Goal: Check status: Check status

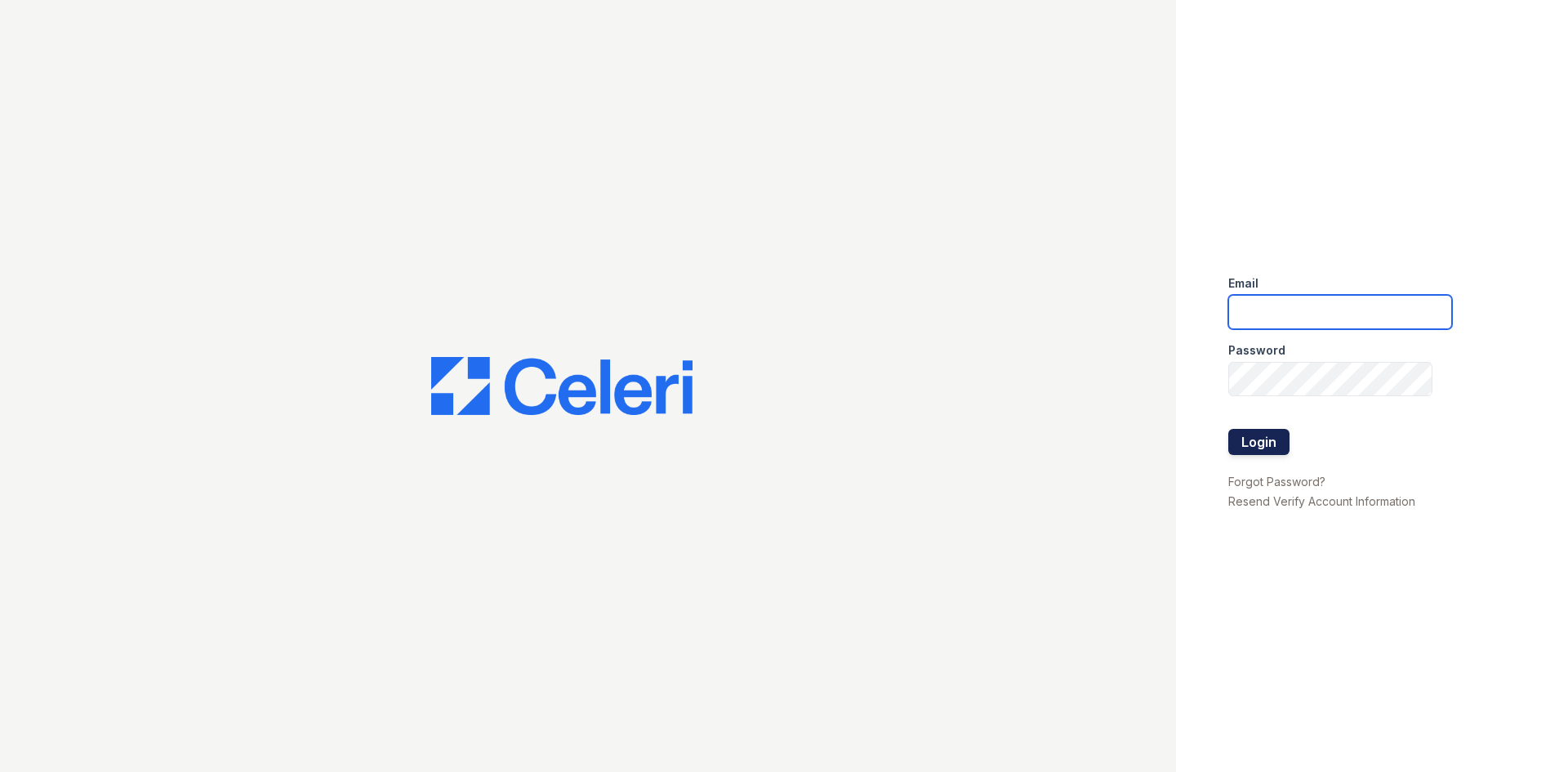
type input "[EMAIL_ADDRESS][DOMAIN_NAME]"
click at [1247, 431] on button "Login" at bounding box center [1259, 442] width 62 height 27
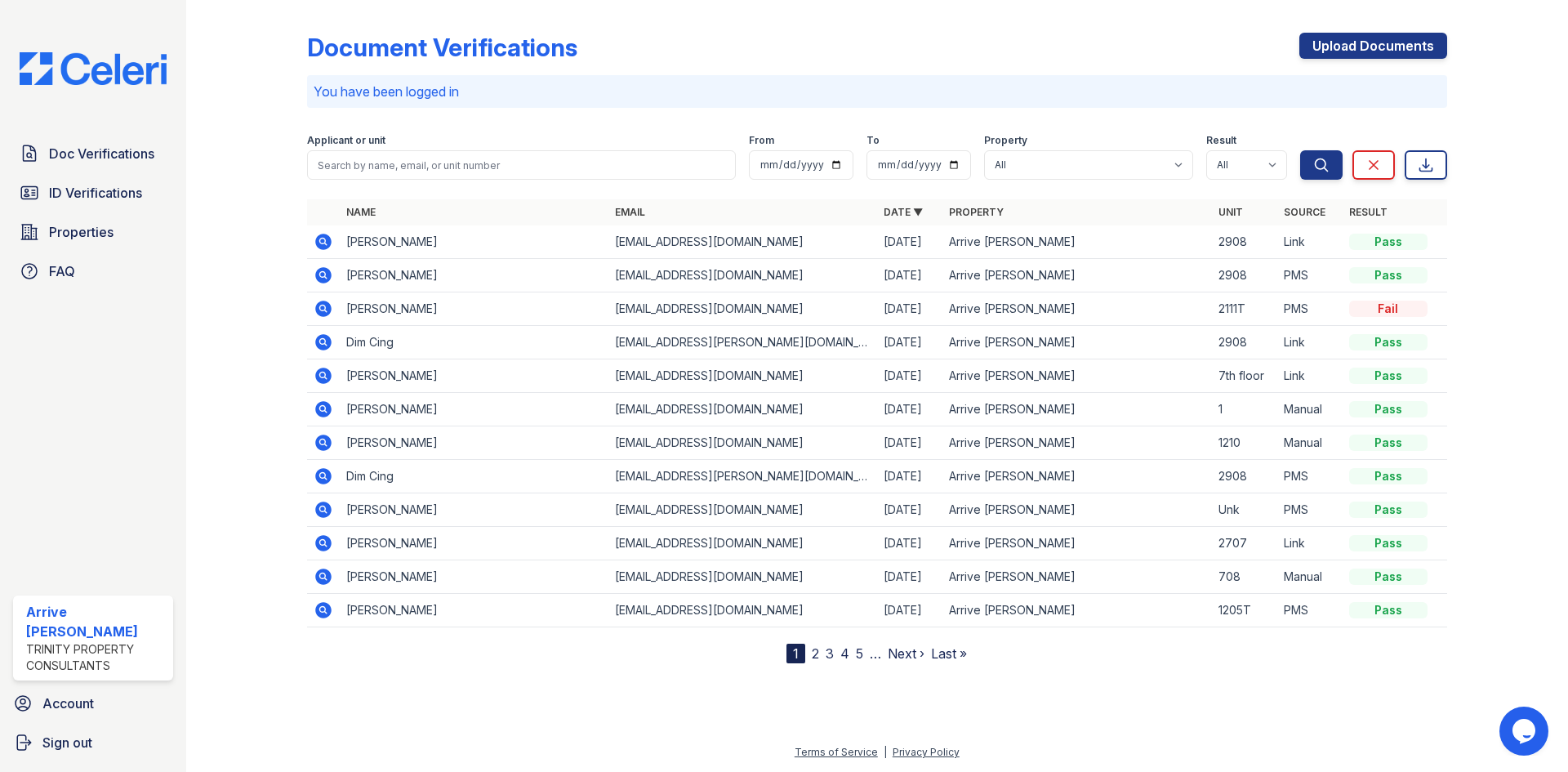
click at [327, 339] on icon at bounding box center [323, 342] width 16 height 16
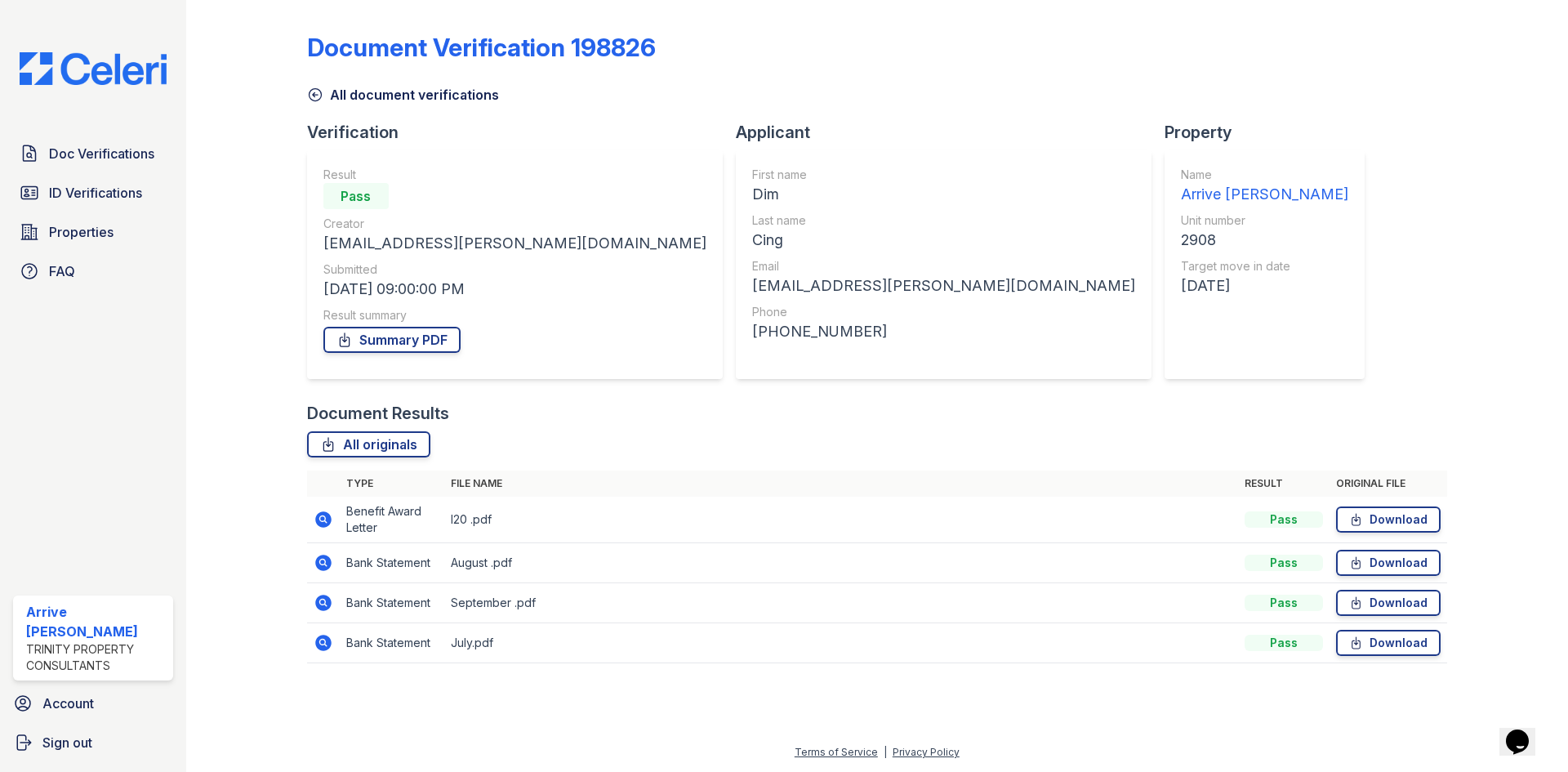
click at [319, 516] on icon at bounding box center [323, 519] width 16 height 16
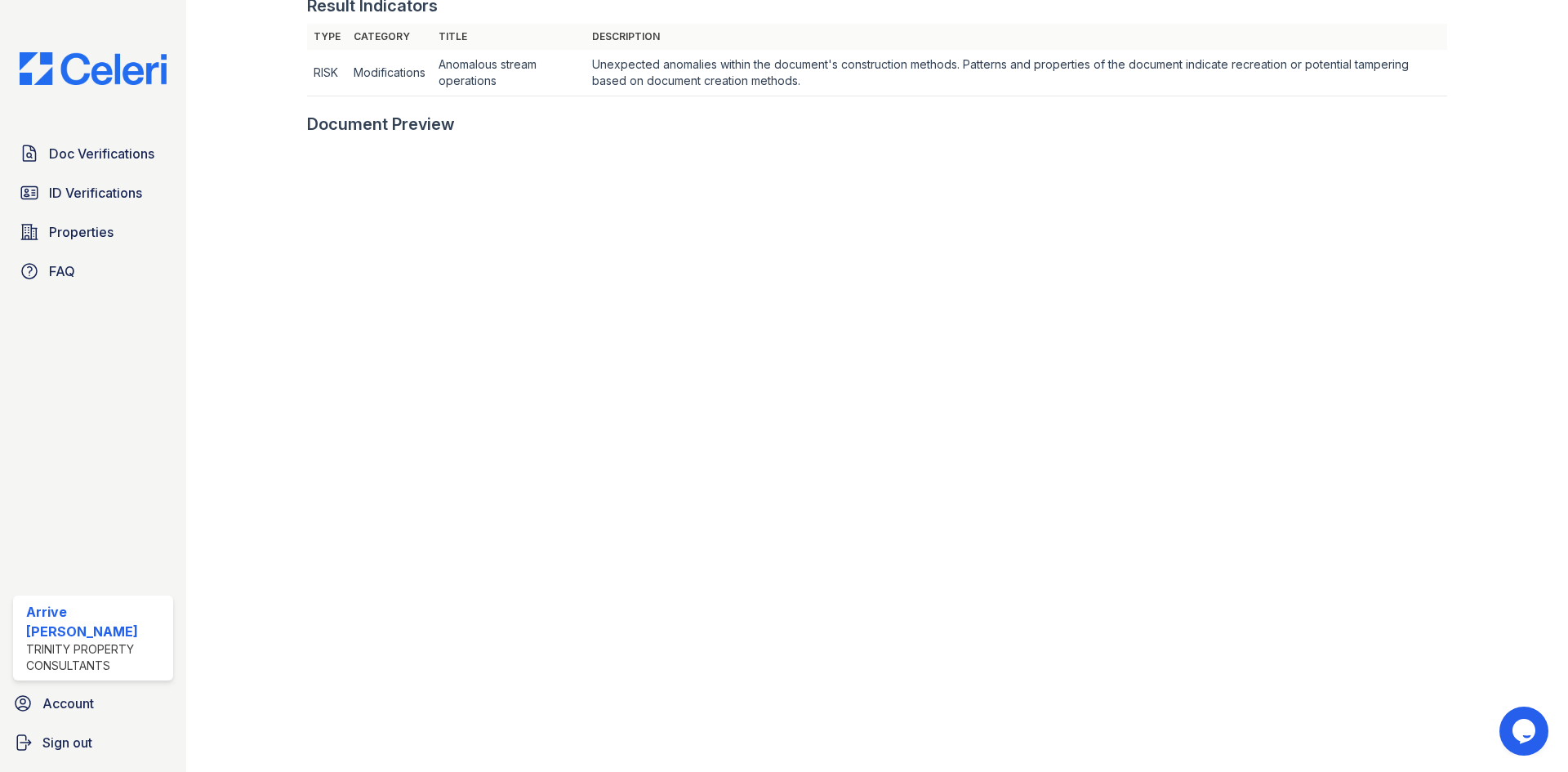
scroll to position [572, 0]
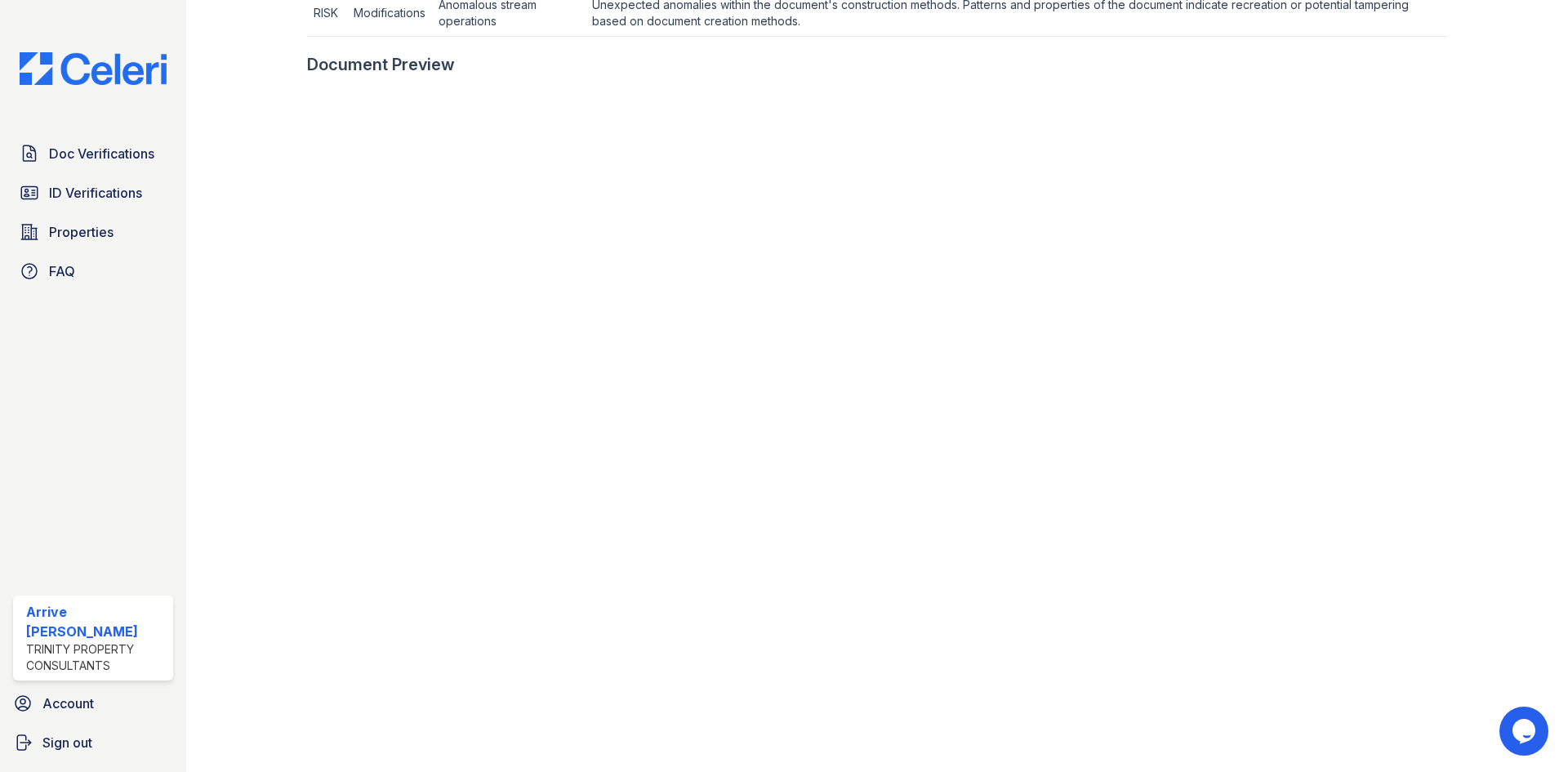
click at [1447, 273] on div at bounding box center [1495, 144] width 95 height 1420
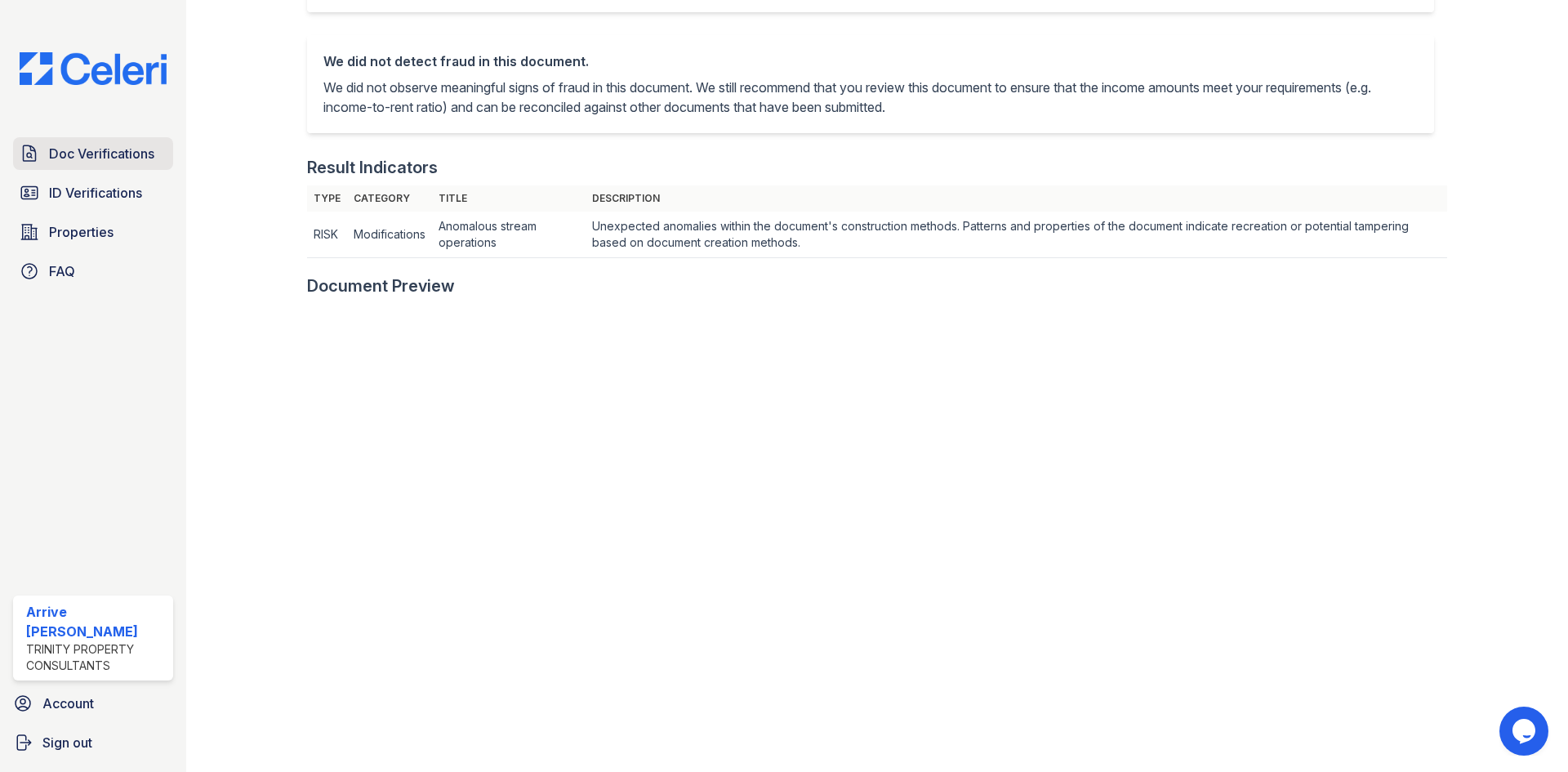
scroll to position [327, 0]
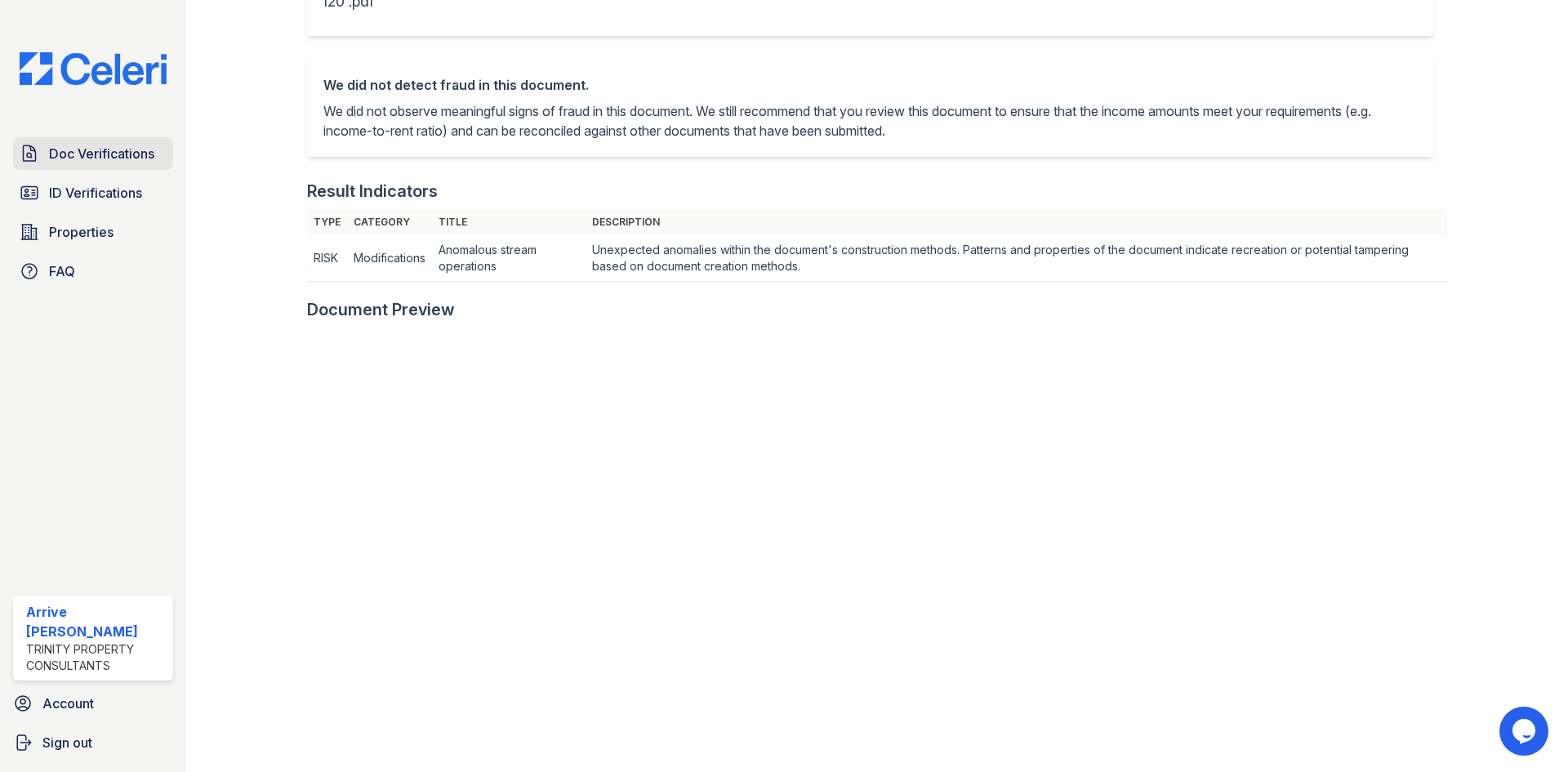
click at [106, 167] on link "Doc Verifications" at bounding box center [93, 154] width 160 height 32
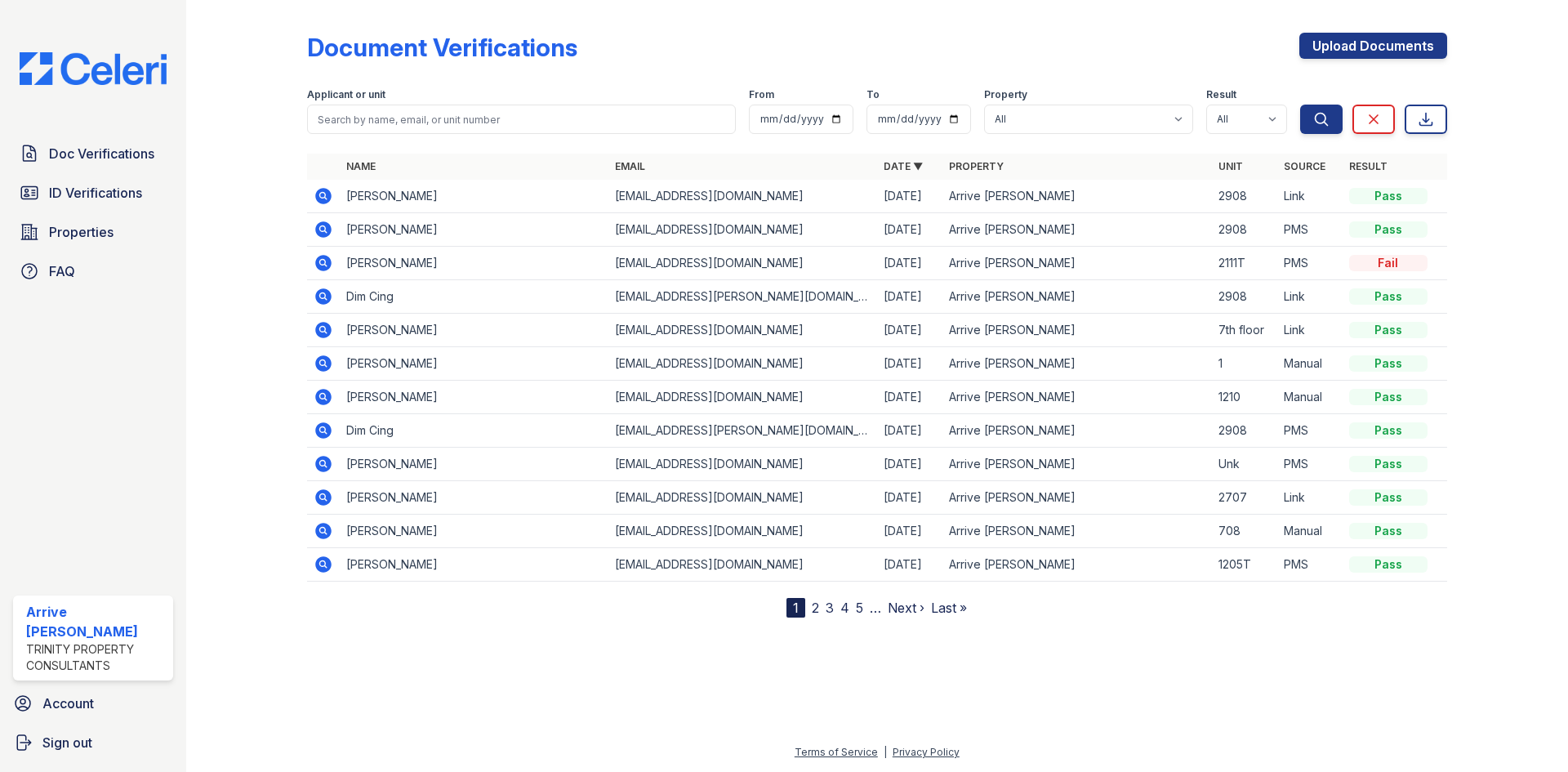
click at [327, 191] on icon at bounding box center [323, 196] width 16 height 16
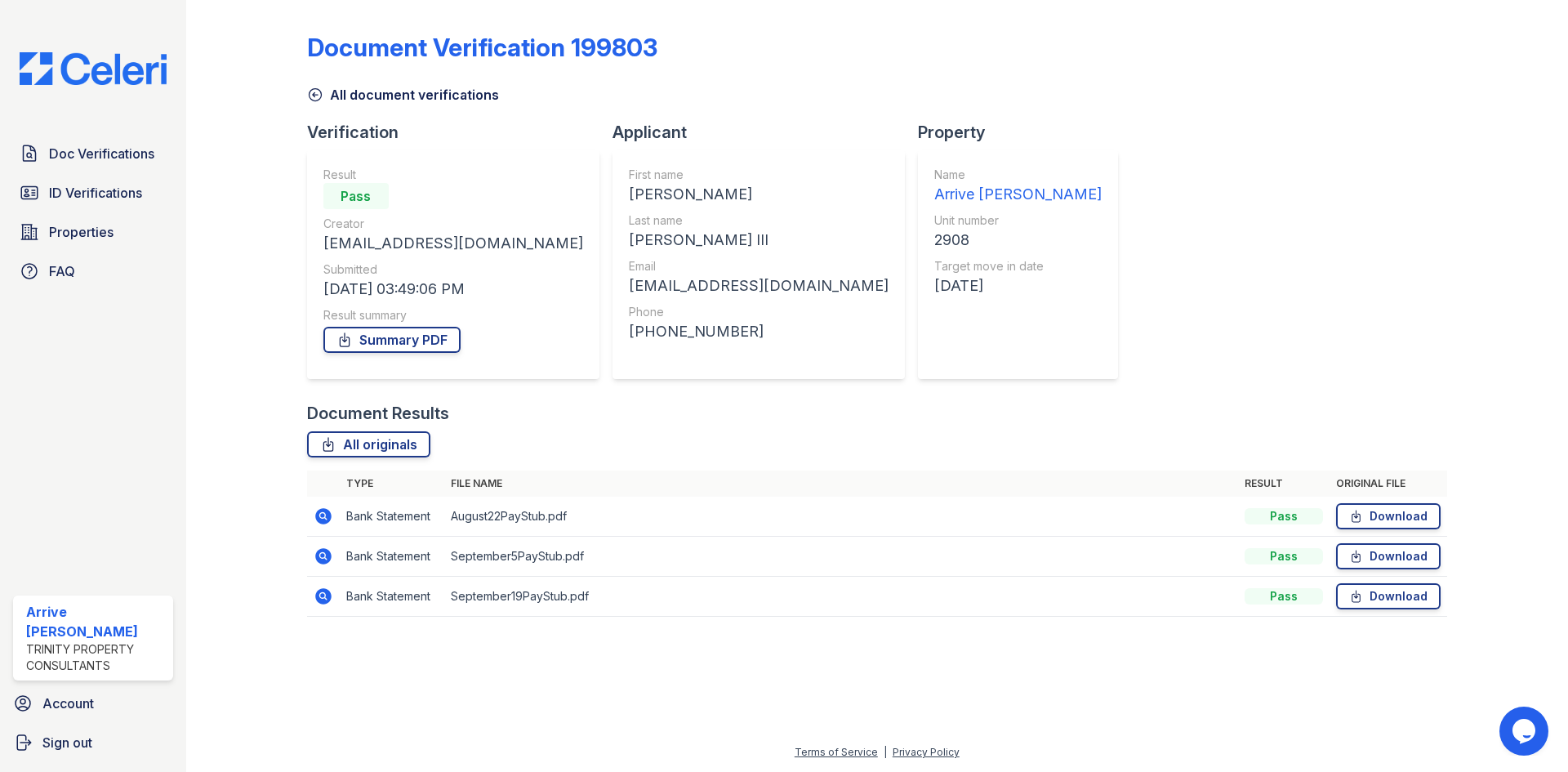
click at [320, 601] on icon at bounding box center [323, 595] width 16 height 16
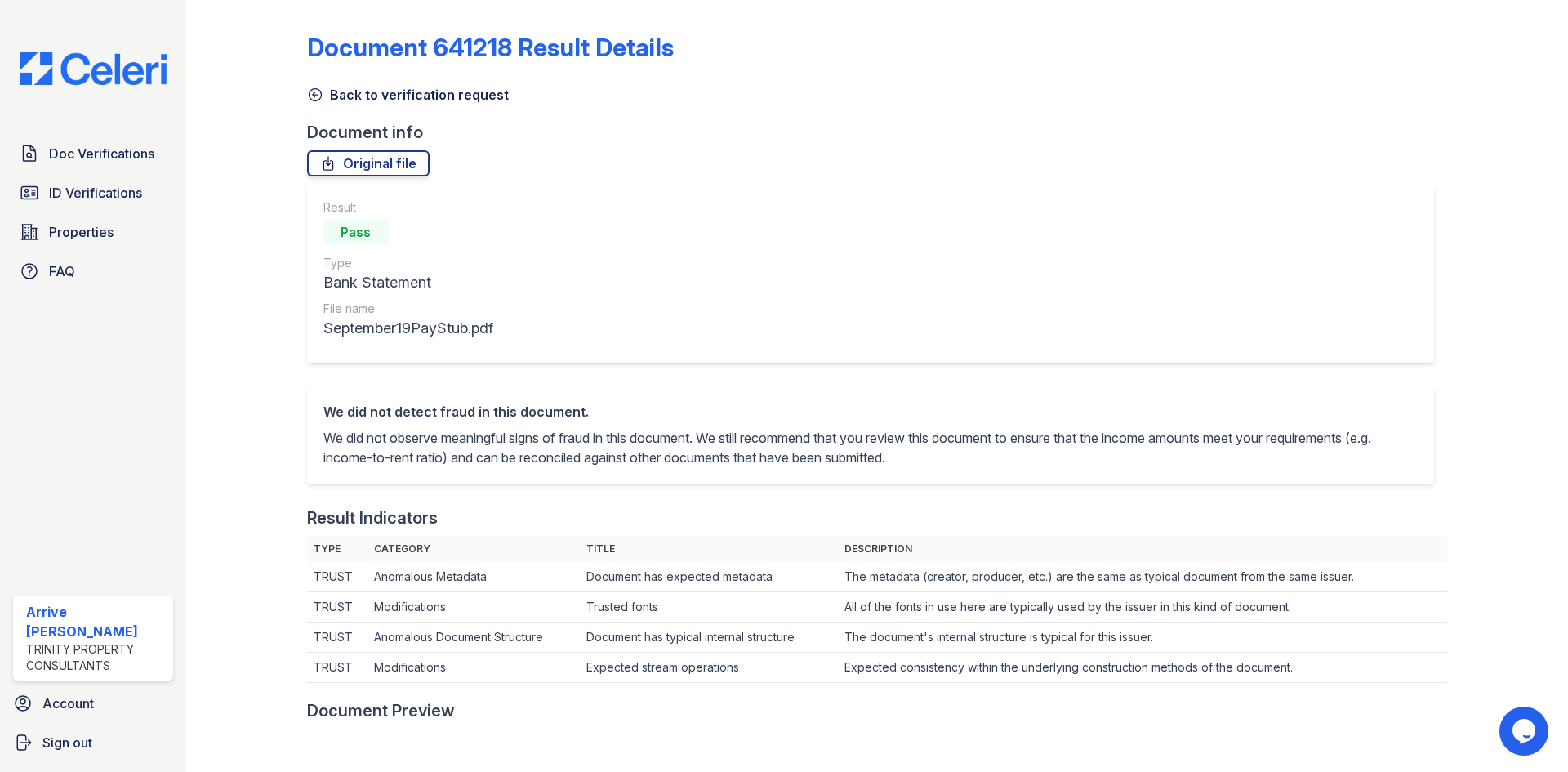
click at [315, 86] on icon at bounding box center [314, 94] width 16 height 16
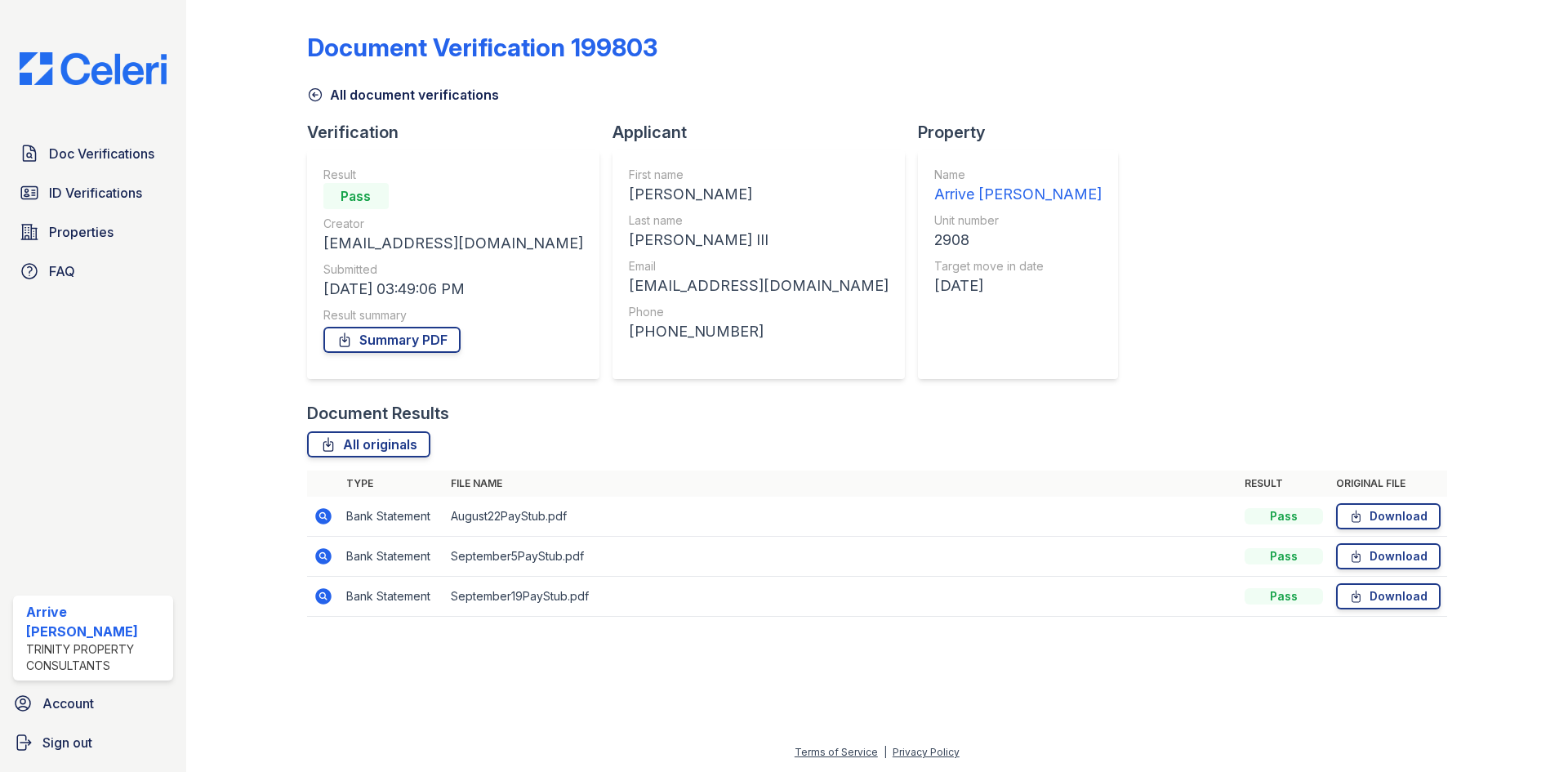
click at [315, 555] on icon at bounding box center [323, 556] width 20 height 20
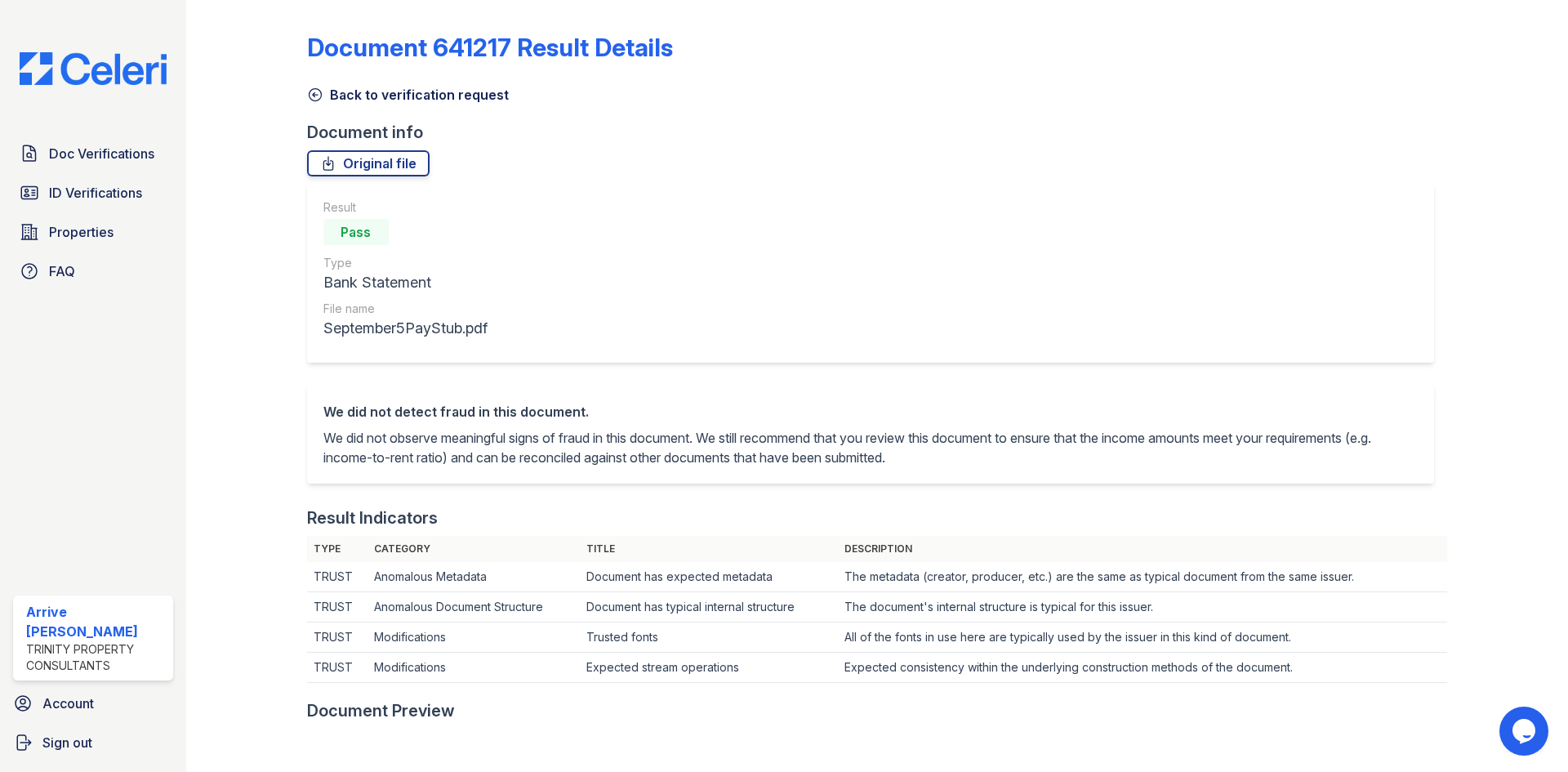
click at [322, 87] on link "Back to verification request" at bounding box center [407, 94] width 202 height 20
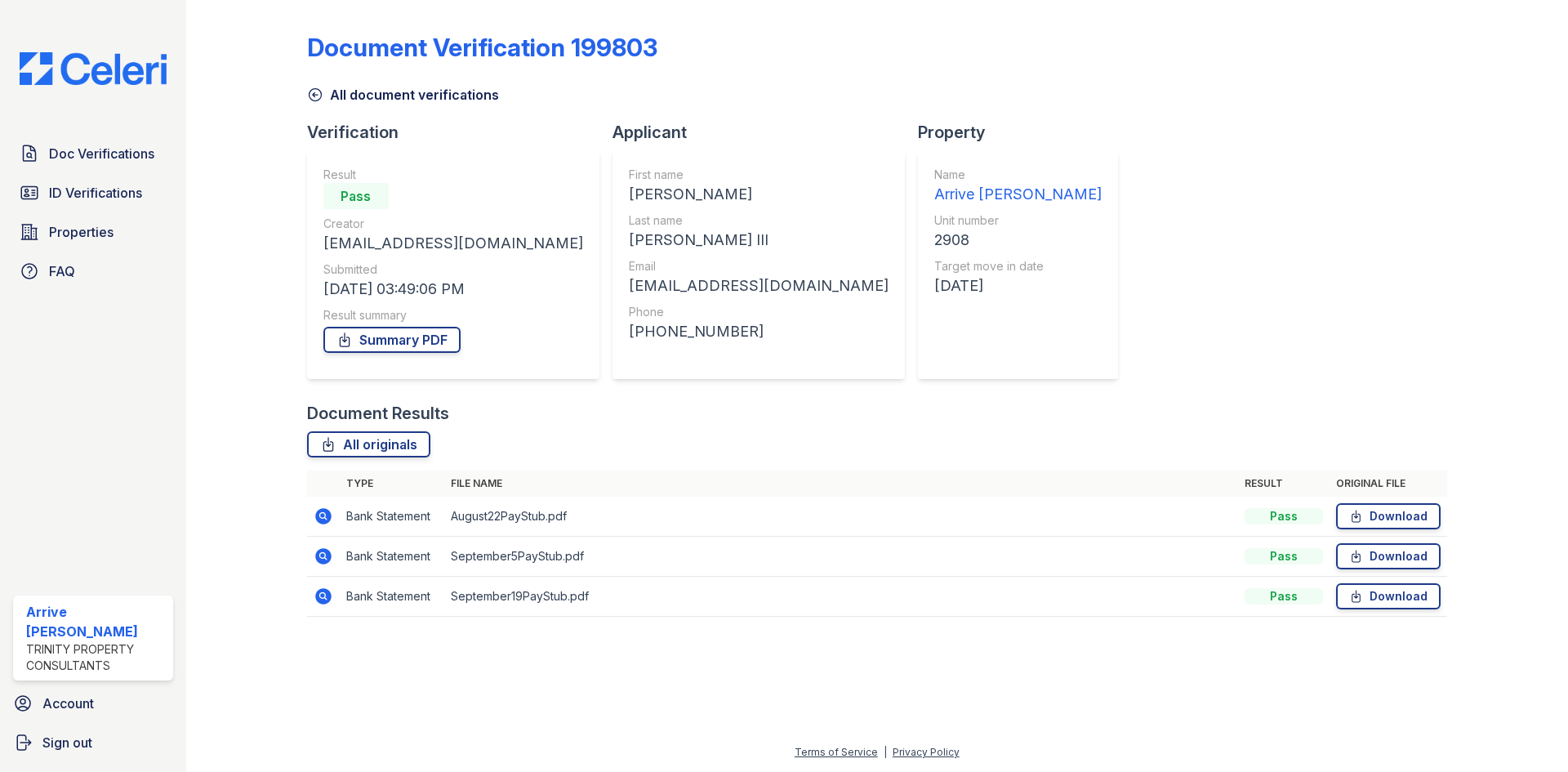
click at [311, 517] on td at bounding box center [323, 517] width 32 height 40
click at [318, 515] on icon at bounding box center [323, 516] width 16 height 16
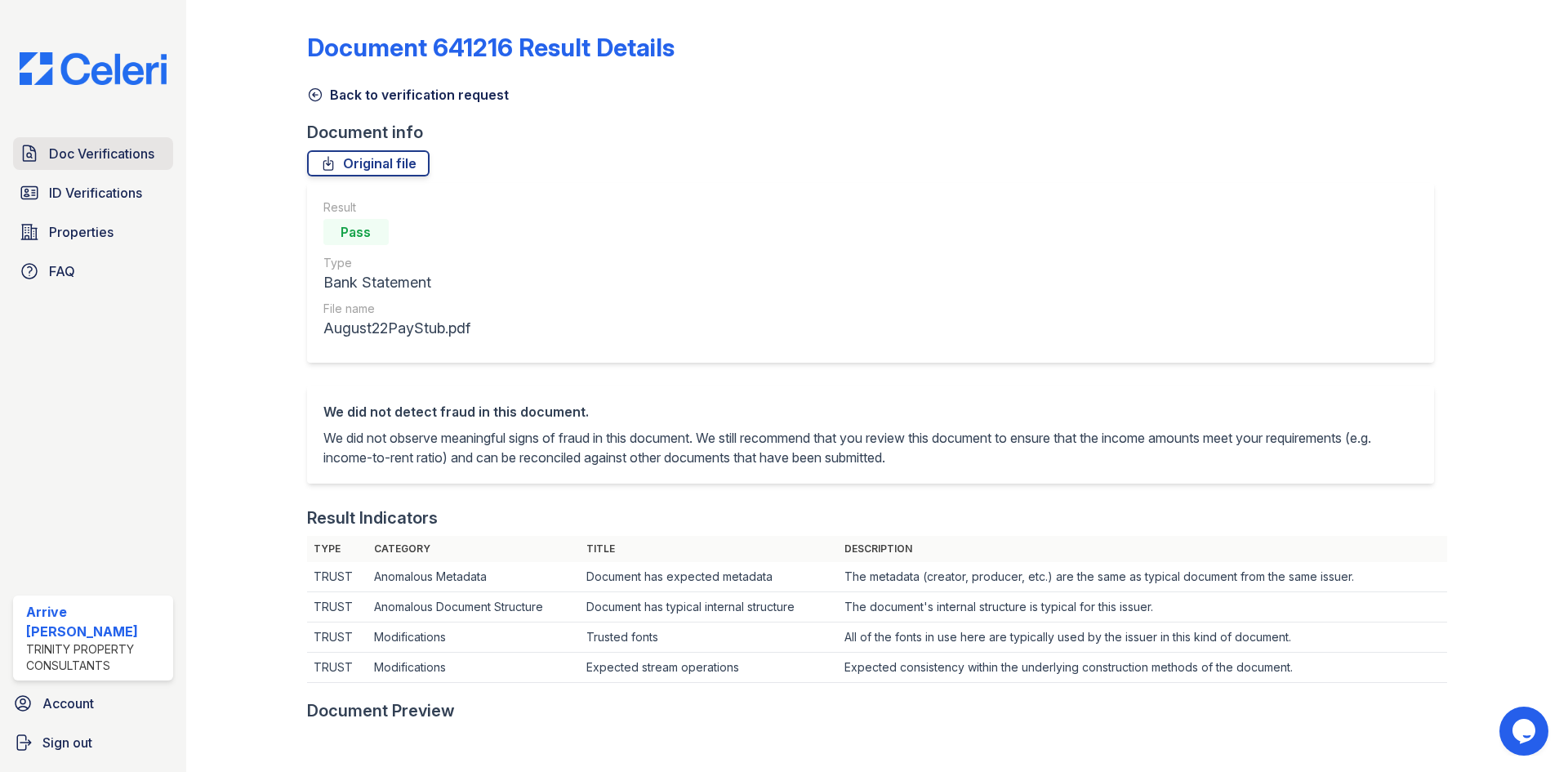
click at [106, 166] on link "Doc Verifications" at bounding box center [93, 154] width 160 height 32
